Goal: Task Accomplishment & Management: Manage account settings

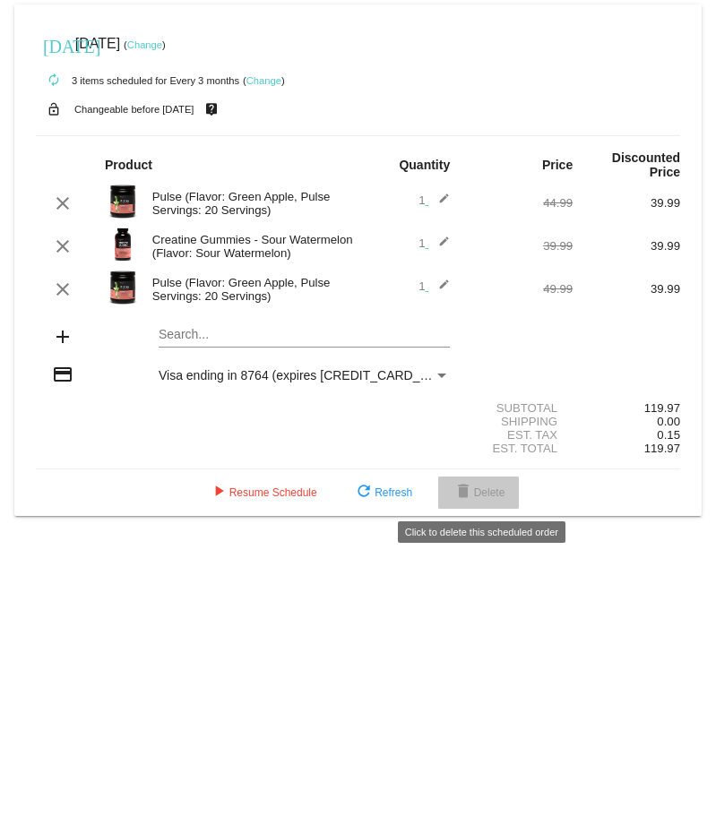
click at [458, 502] on mat-icon "delete" at bounding box center [462, 492] width 21 height 21
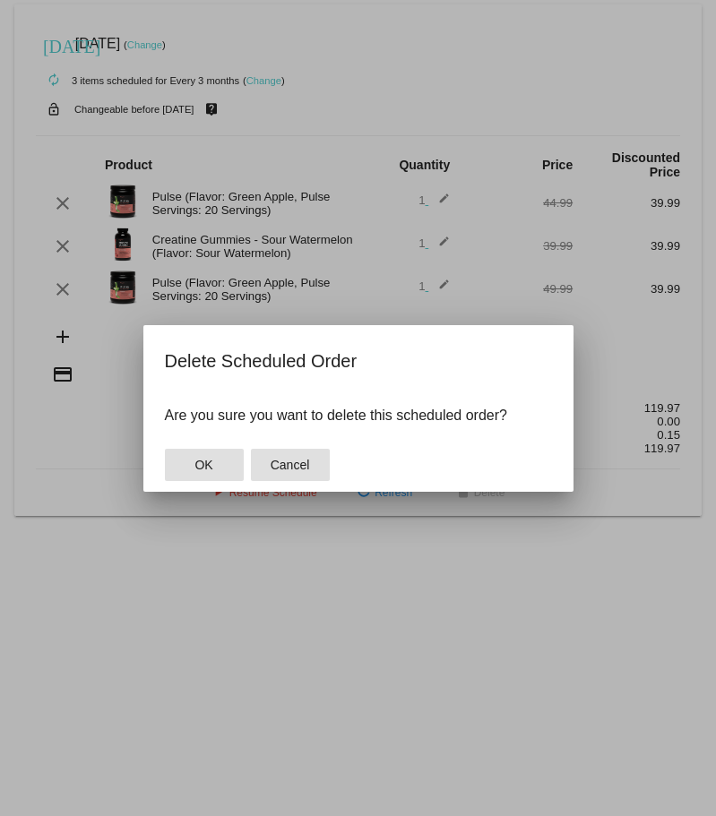
click at [289, 451] on button "Cancel" at bounding box center [290, 465] width 79 height 32
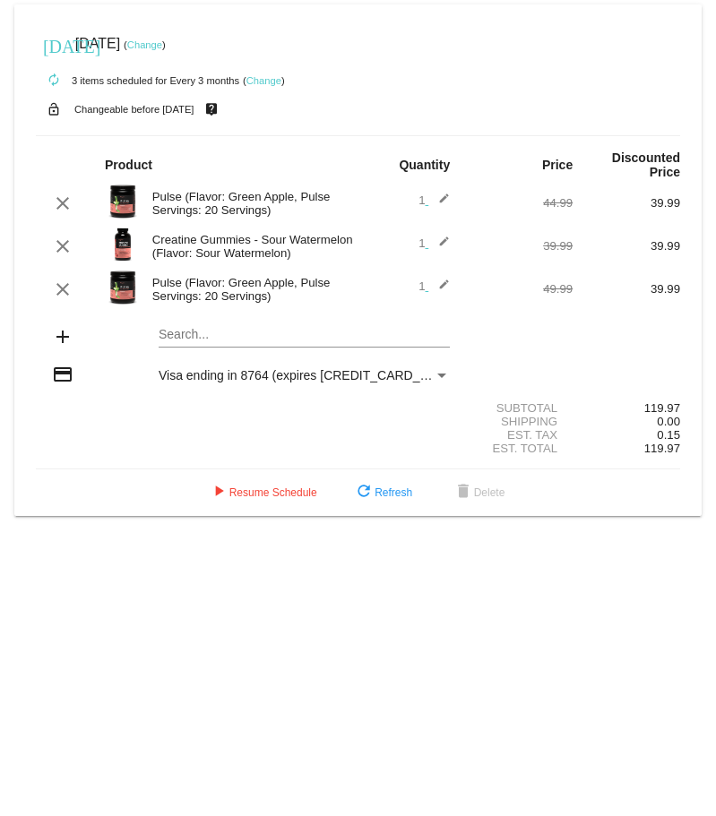
click at [270, 80] on link "Change" at bounding box center [263, 80] width 35 height 11
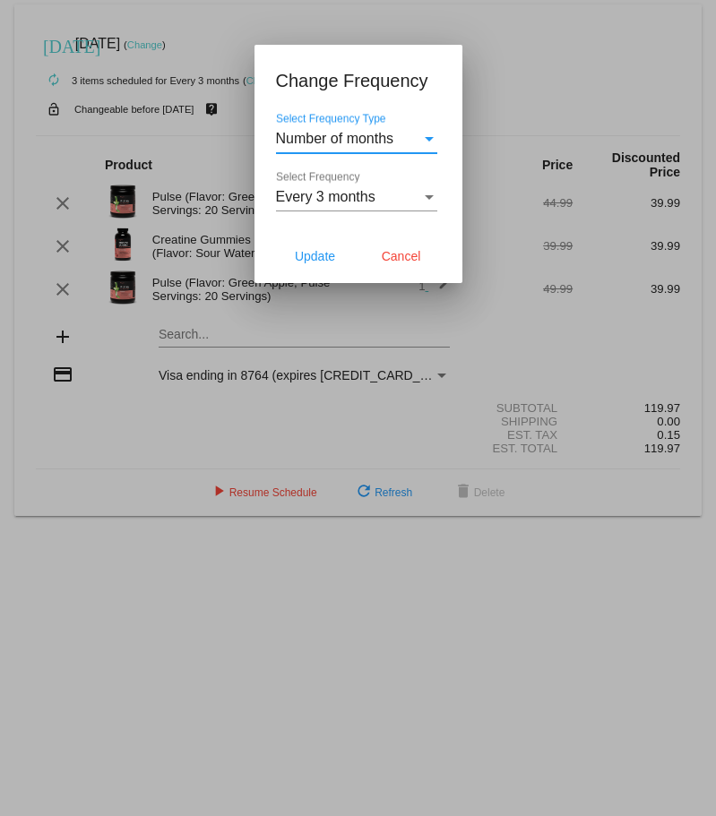
click at [399, 142] on div "Number of months" at bounding box center [348, 139] width 145 height 16
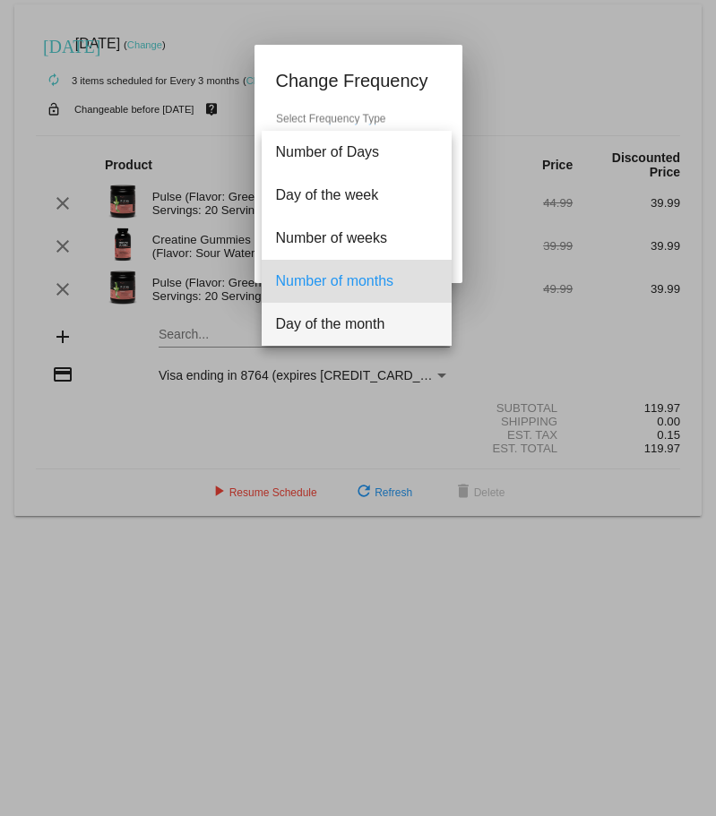
click at [194, 537] on div at bounding box center [358, 408] width 716 height 816
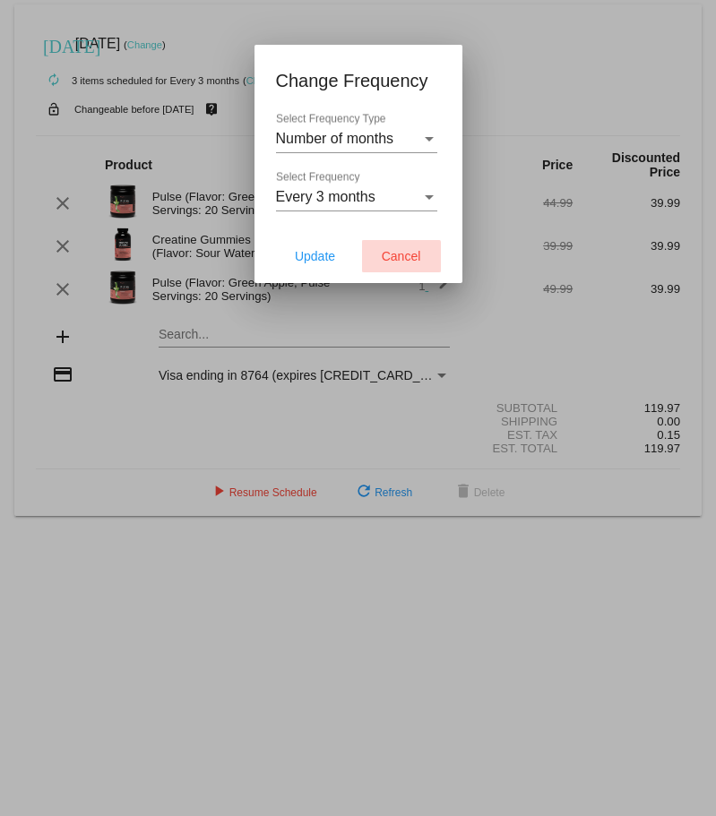
click at [400, 257] on span "Cancel" at bounding box center [401, 256] width 39 height 14
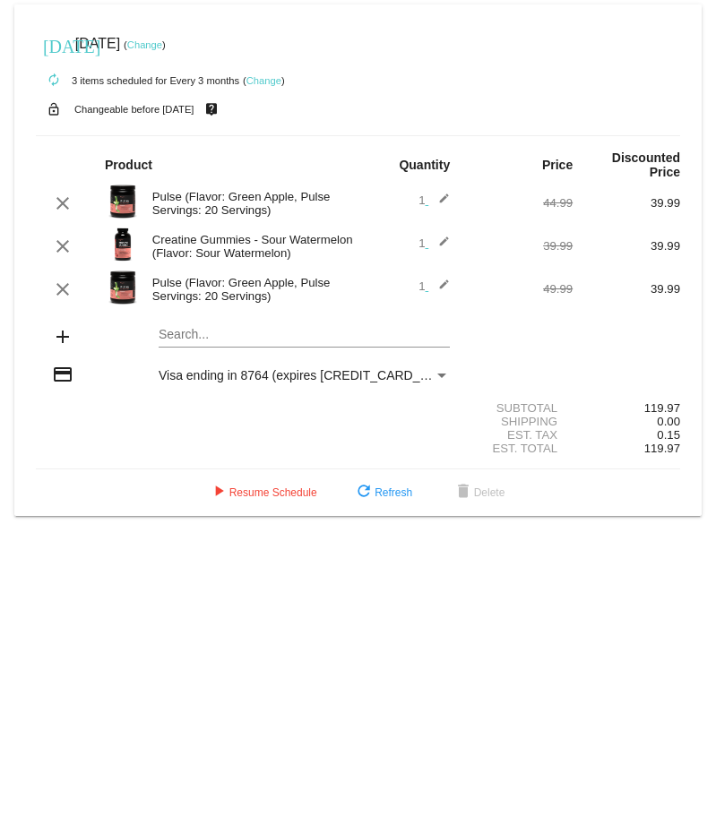
click at [278, 342] on div "Search..." at bounding box center [304, 330] width 291 height 35
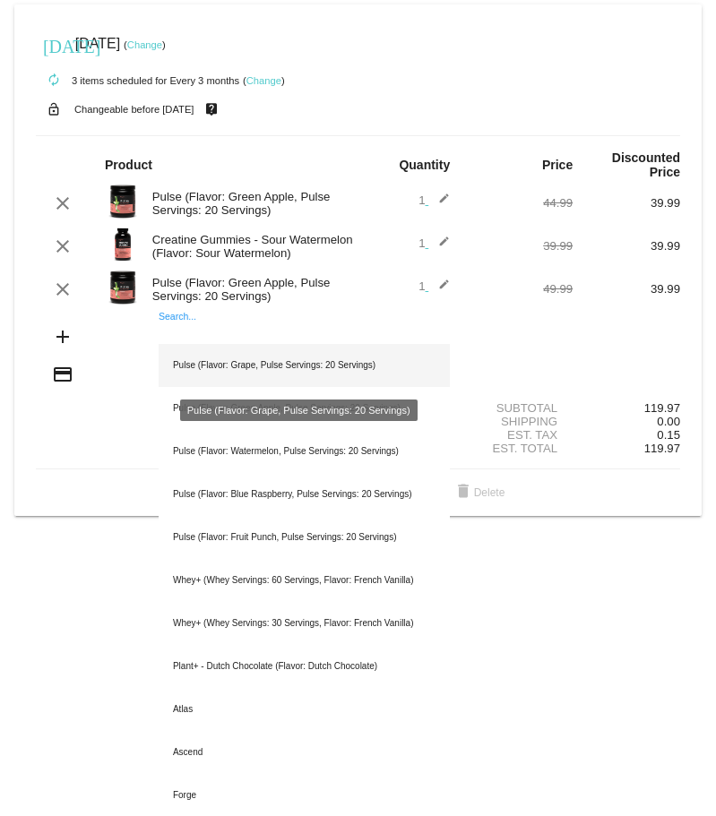
click at [276, 365] on div "Pulse (Flavor: Grape, Pulse Servings: 20 Servings)" at bounding box center [304, 365] width 291 height 43
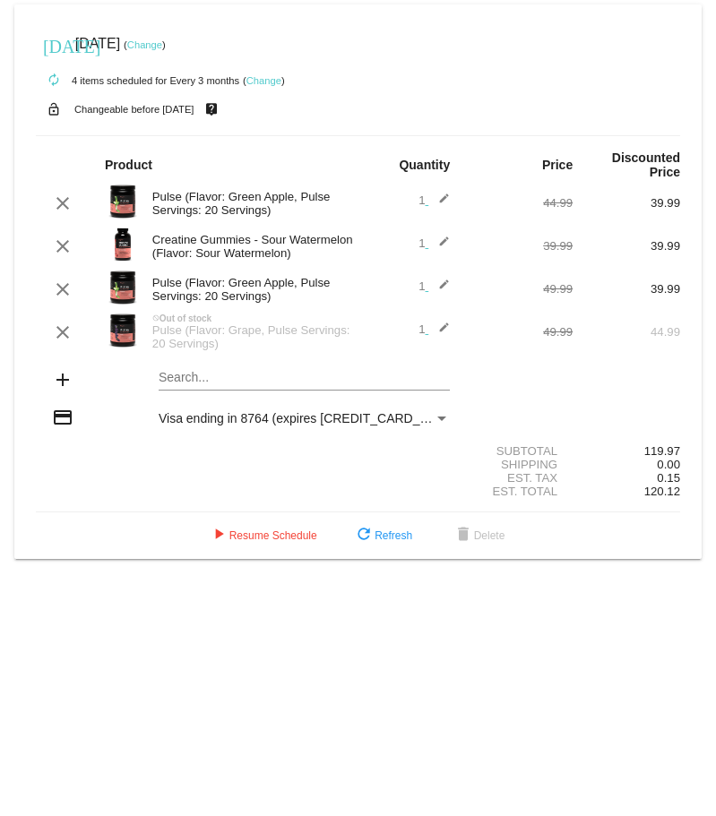
click at [445, 237] on mat-icon "edit" at bounding box center [438, 246] width 21 height 21
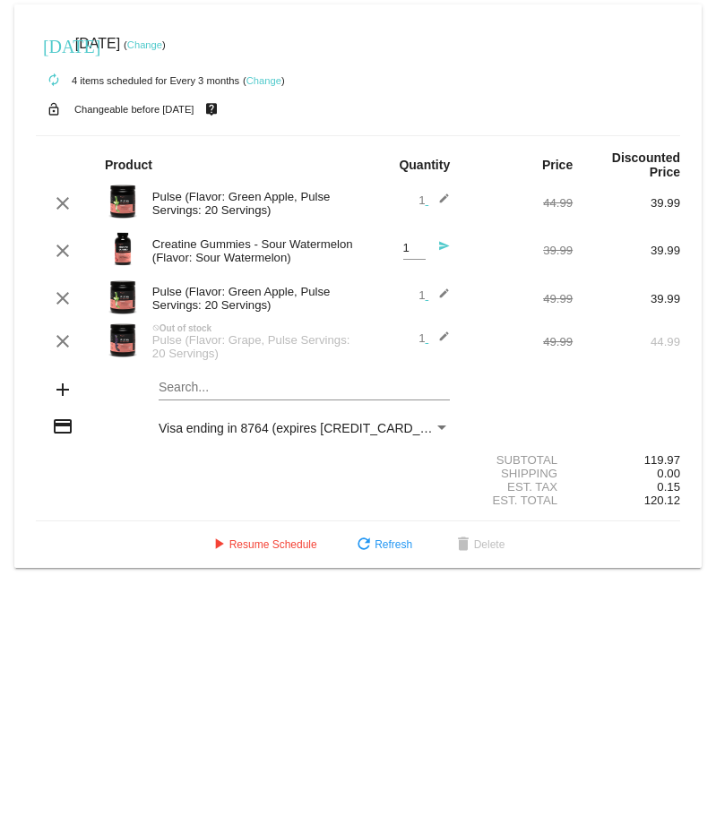
click at [426, 242] on span "1 Quantity send" at bounding box center [426, 247] width 47 height 13
click at [425, 251] on span "1 Quantity send" at bounding box center [426, 247] width 47 height 13
type input "2"
click at [417, 246] on input "2" at bounding box center [414, 248] width 22 height 13
click at [441, 243] on mat-icon "send" at bounding box center [438, 250] width 21 height 21
